Goal: Task Accomplishment & Management: Manage account settings

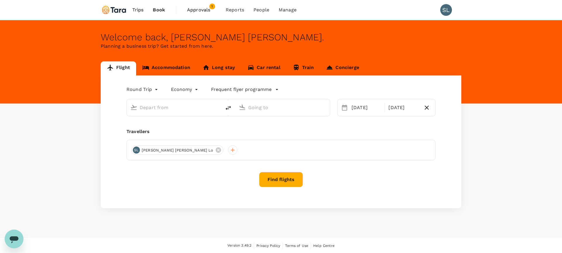
click at [188, 9] on span "Approvals" at bounding box center [201, 9] width 29 height 7
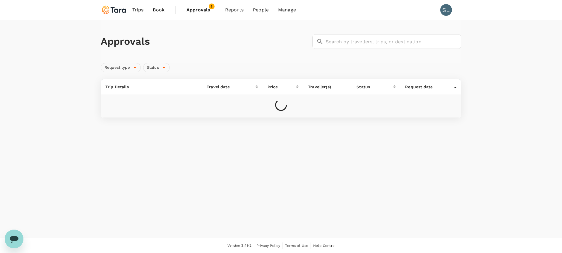
scroll to position [1, 0]
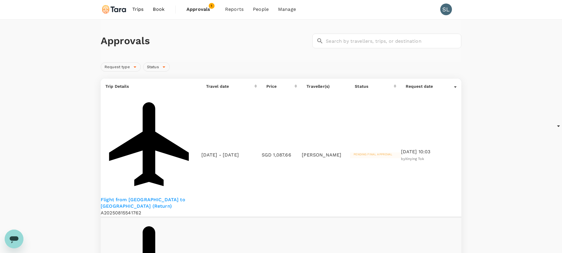
click at [455, 88] on div at bounding box center [455, 86] width 3 height 6
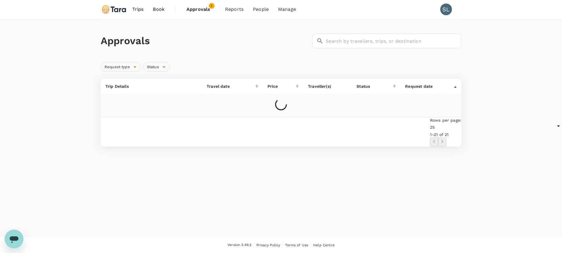
click at [455, 88] on div at bounding box center [455, 86] width 3 height 6
click at [132, 107] on td at bounding box center [281, 105] width 361 height 23
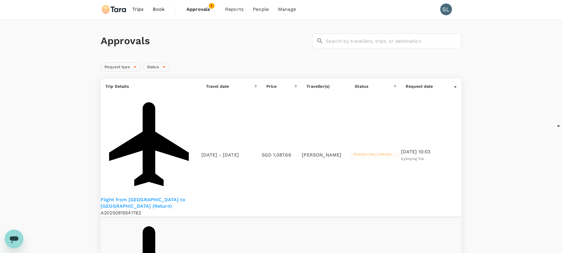
click at [130, 197] on p "Flight from [GEOGRAPHIC_DATA] to [GEOGRAPHIC_DATA] (Return)" at bounding box center [151, 203] width 101 height 13
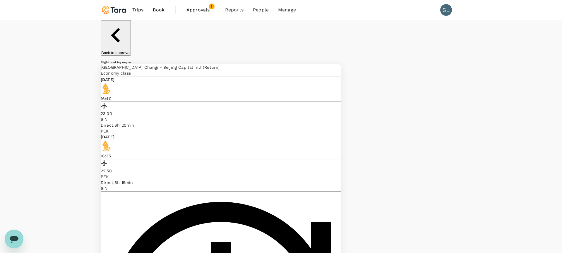
type textarea "We discussed offline & you've organised travel separately"
